Goal: Task Accomplishment & Management: Complete application form

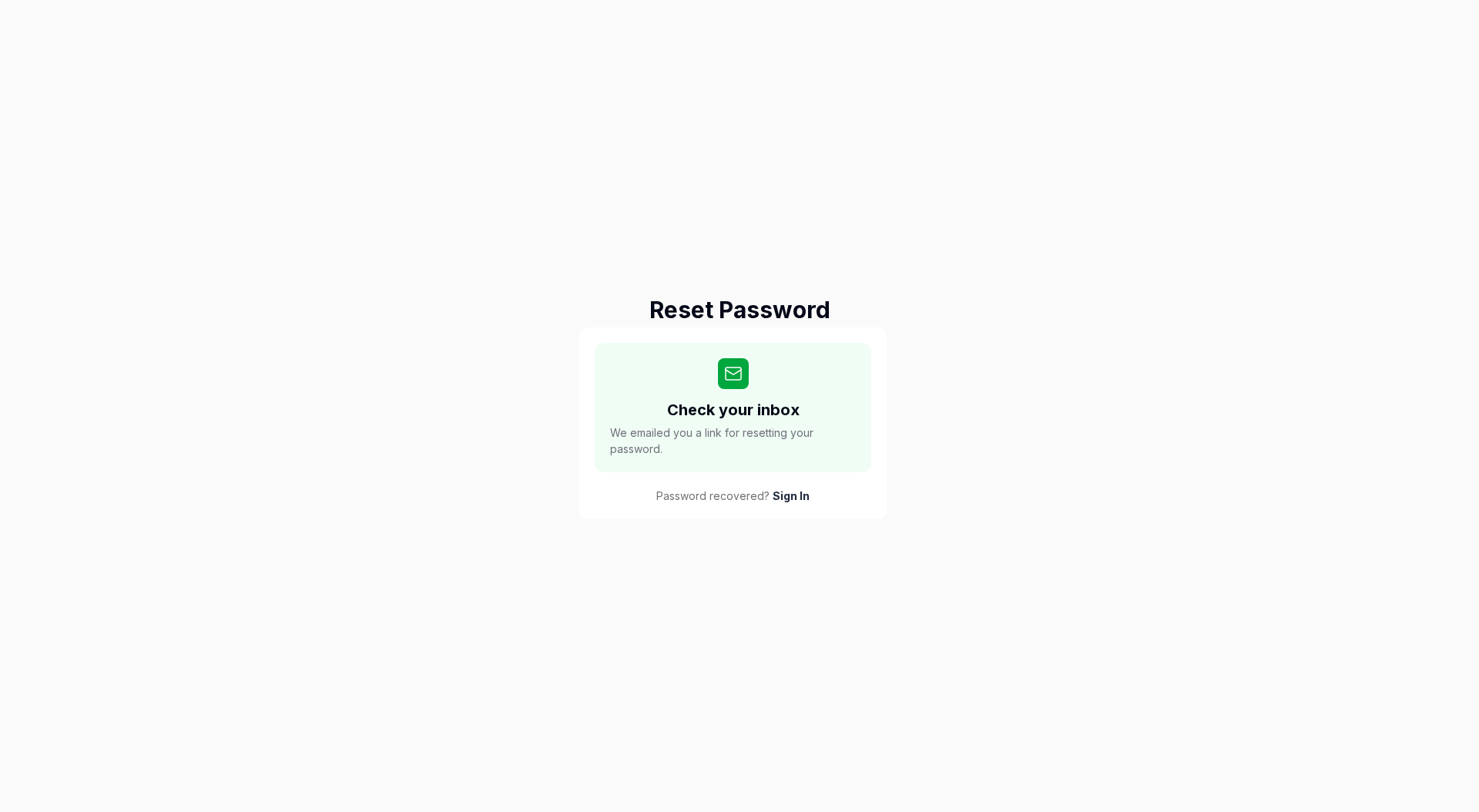
click at [1014, 296] on div "Reset Password Check your inbox We emailed you a link for resetting your passwo…" at bounding box center [740, 406] width 1479 height 812
